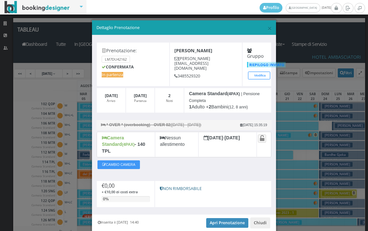
scroll to position [97, 0]
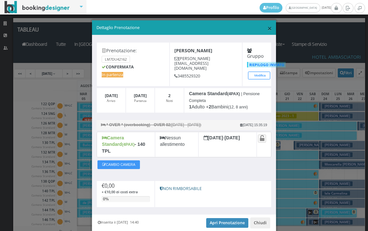
click at [268, 30] on span "×" at bounding box center [270, 28] width 5 height 11
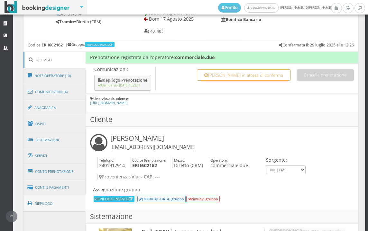
scroll to position [394, 0]
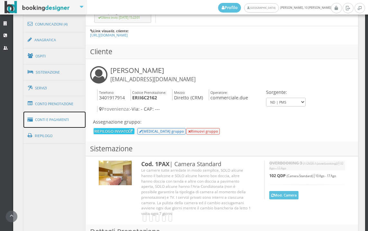
click at [60, 124] on link "Conti e Pagamenti" at bounding box center [55, 119] width 62 height 16
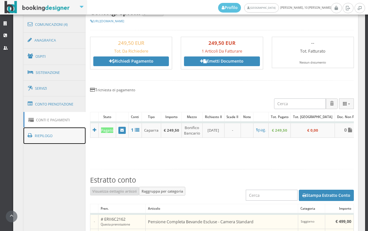
click at [54, 137] on link "Riepilogo" at bounding box center [55, 135] width 62 height 17
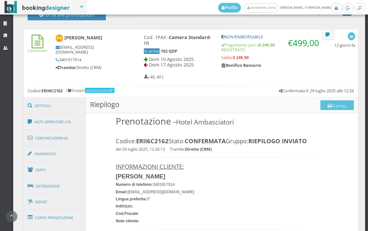
scroll to position [215, 0]
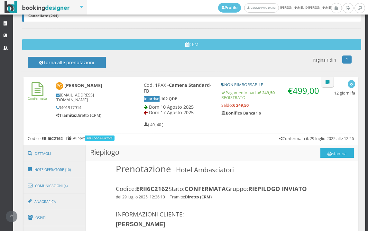
click at [340, 154] on button "Stampa" at bounding box center [337, 153] width 33 height 10
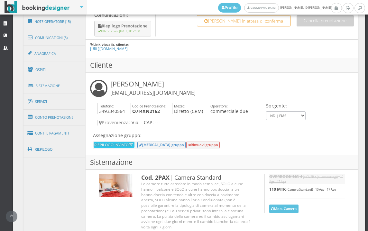
scroll to position [429, 0]
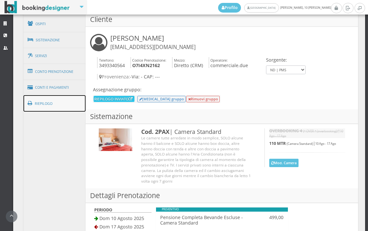
click at [62, 105] on link "Riepilogo" at bounding box center [55, 103] width 62 height 17
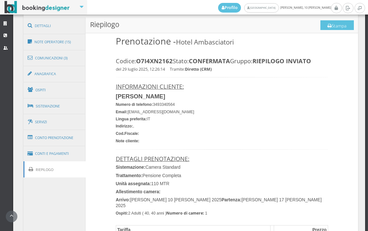
scroll to position [287, 0]
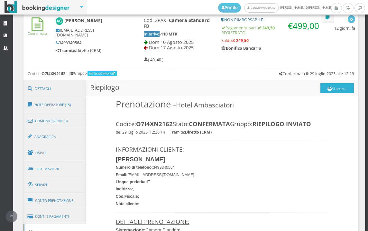
click at [334, 90] on button "Stampa" at bounding box center [337, 88] width 33 height 10
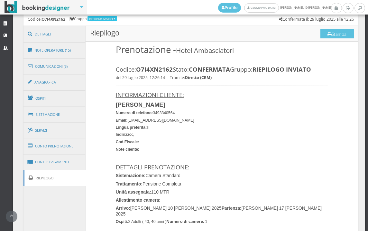
scroll to position [358, 0]
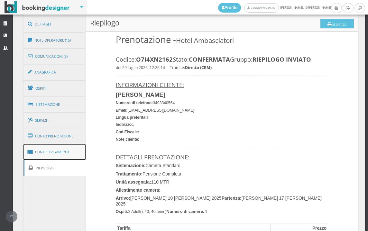
click at [56, 153] on link "Conti e Pagamenti" at bounding box center [55, 152] width 62 height 16
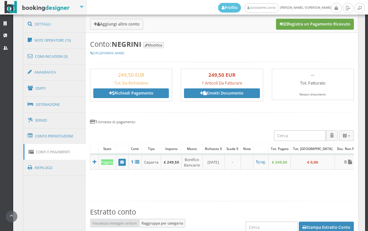
click at [318, 25] on button "Registra un Pagamento Ricevuto" at bounding box center [315, 24] width 78 height 11
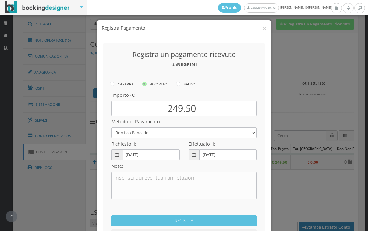
click at [177, 82] on icon at bounding box center [178, 83] width 5 height 5
radio input "true"
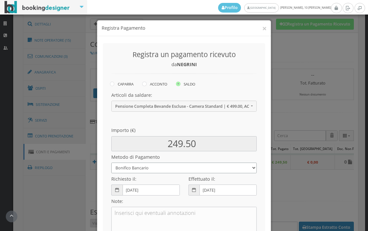
click at [168, 170] on select "Bonifico Bancario BONIFICO SUM UP Contanti Assegno Bancario Assegno Circolare V…" at bounding box center [184, 167] width 146 height 11
select select
click at [111, 162] on select "Bonifico Bancario BONIFICO SUM UP Contanti Assegno Bancario Assegno Circolare V…" at bounding box center [184, 167] width 146 height 11
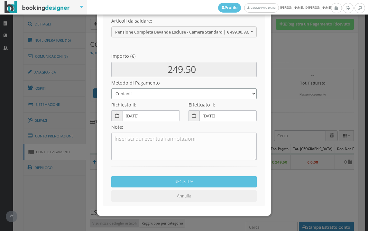
scroll to position [88, 0]
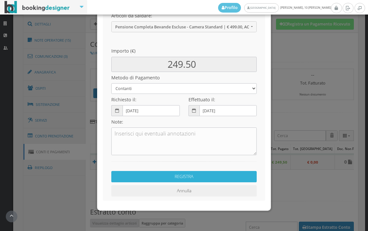
click at [207, 178] on button "REGISTRA" at bounding box center [184, 176] width 146 height 11
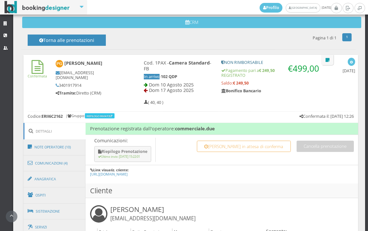
scroll to position [250, 0]
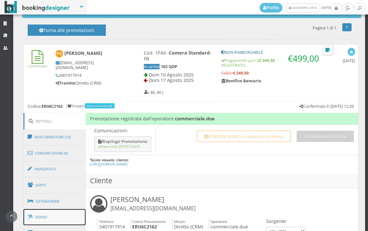
click at [65, 214] on link "Servizi" at bounding box center [55, 217] width 62 height 16
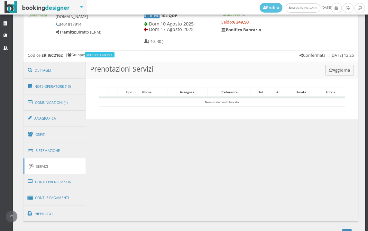
scroll to position [326, 0]
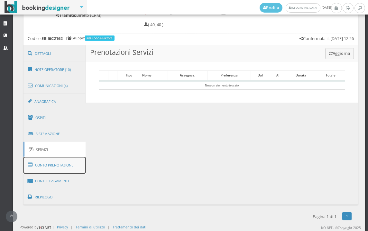
click at [64, 167] on link "Conto Prenotazione" at bounding box center [55, 165] width 62 height 17
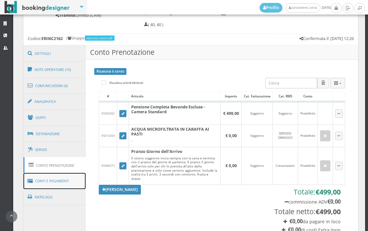
click at [65, 186] on link "Conti e Pagamenti" at bounding box center [55, 181] width 62 height 16
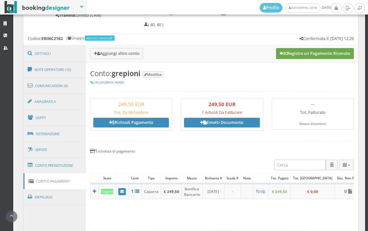
click at [327, 53] on button "Registra un Pagamento Ricevuto" at bounding box center [315, 53] width 78 height 11
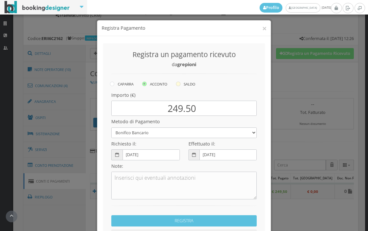
click at [177, 84] on icon at bounding box center [178, 83] width 5 height 5
radio input "true"
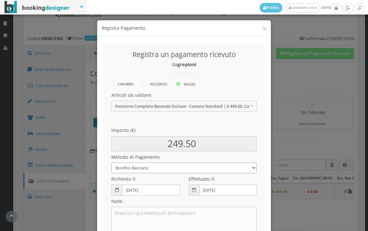
click at [162, 170] on select "Bonifico Bancario BONIFICO SUM UP Contanti Assegno Bancario Assegno Circolare V…" at bounding box center [184, 167] width 146 height 11
select select
click at [111, 162] on select "Bonifico Bancario BONIFICO SUM UP Contanti Assegno Bancario Assegno Circolare V…" at bounding box center [184, 167] width 146 height 11
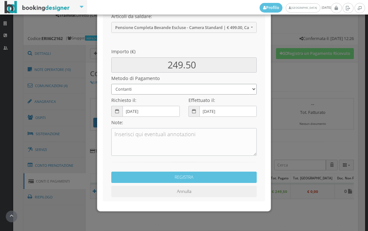
scroll to position [88, 0]
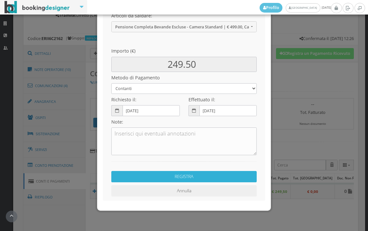
click at [169, 179] on button "REGISTRA" at bounding box center [184, 176] width 146 height 11
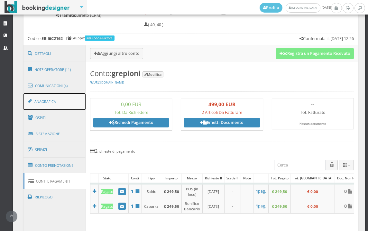
click at [54, 99] on link "Anagrafica" at bounding box center [55, 101] width 62 height 17
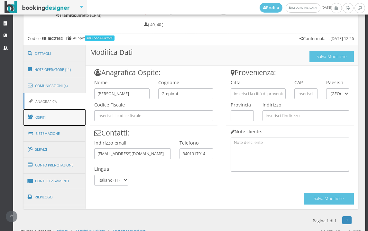
click at [68, 118] on link "Ospiti" at bounding box center [55, 117] width 62 height 17
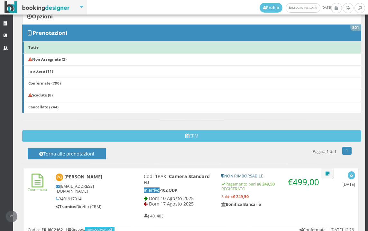
scroll to position [95, 0]
